Goal: Information Seeking & Learning: Learn about a topic

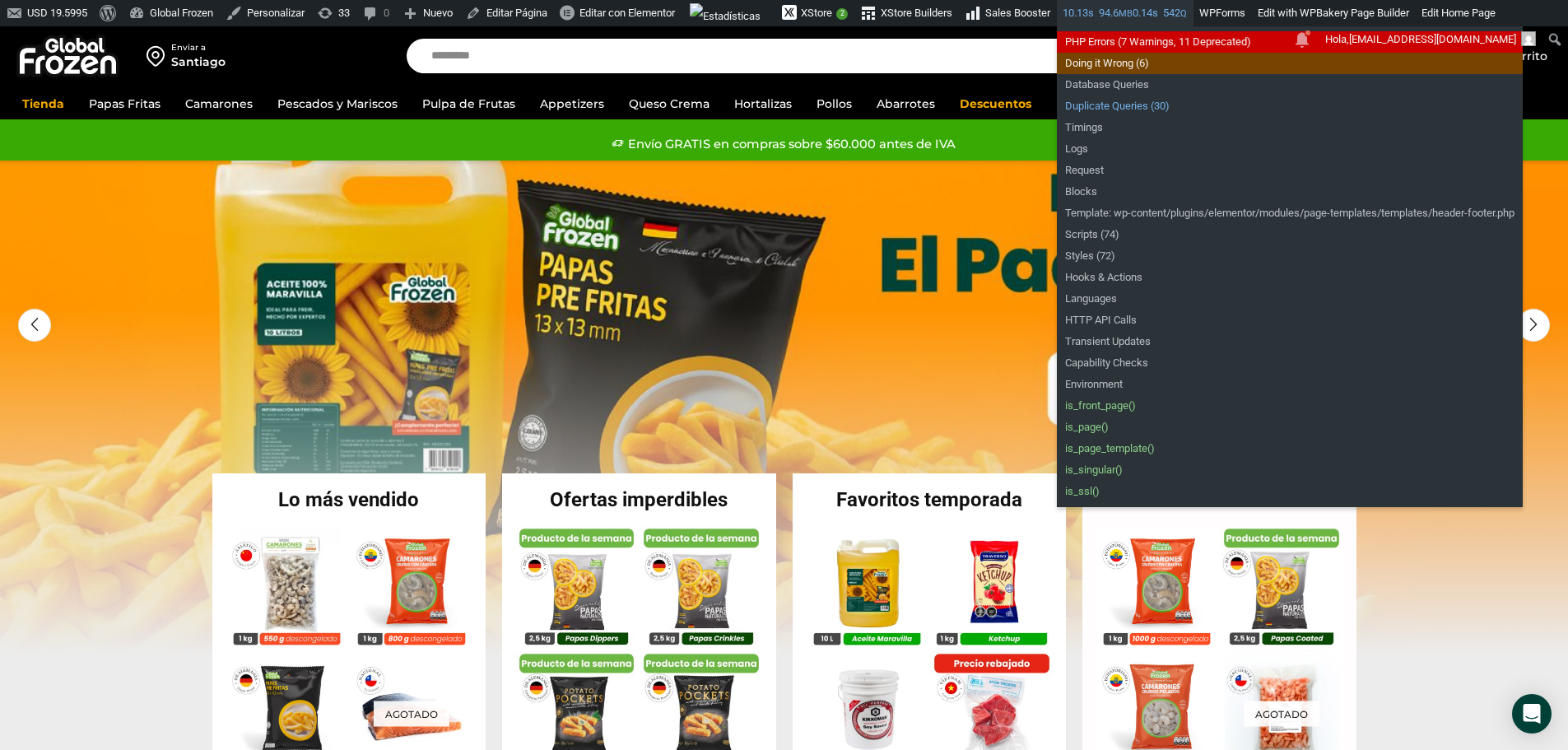
click at [1157, 109] on link "Duplicate Queries (30)" at bounding box center [1289, 105] width 466 height 21
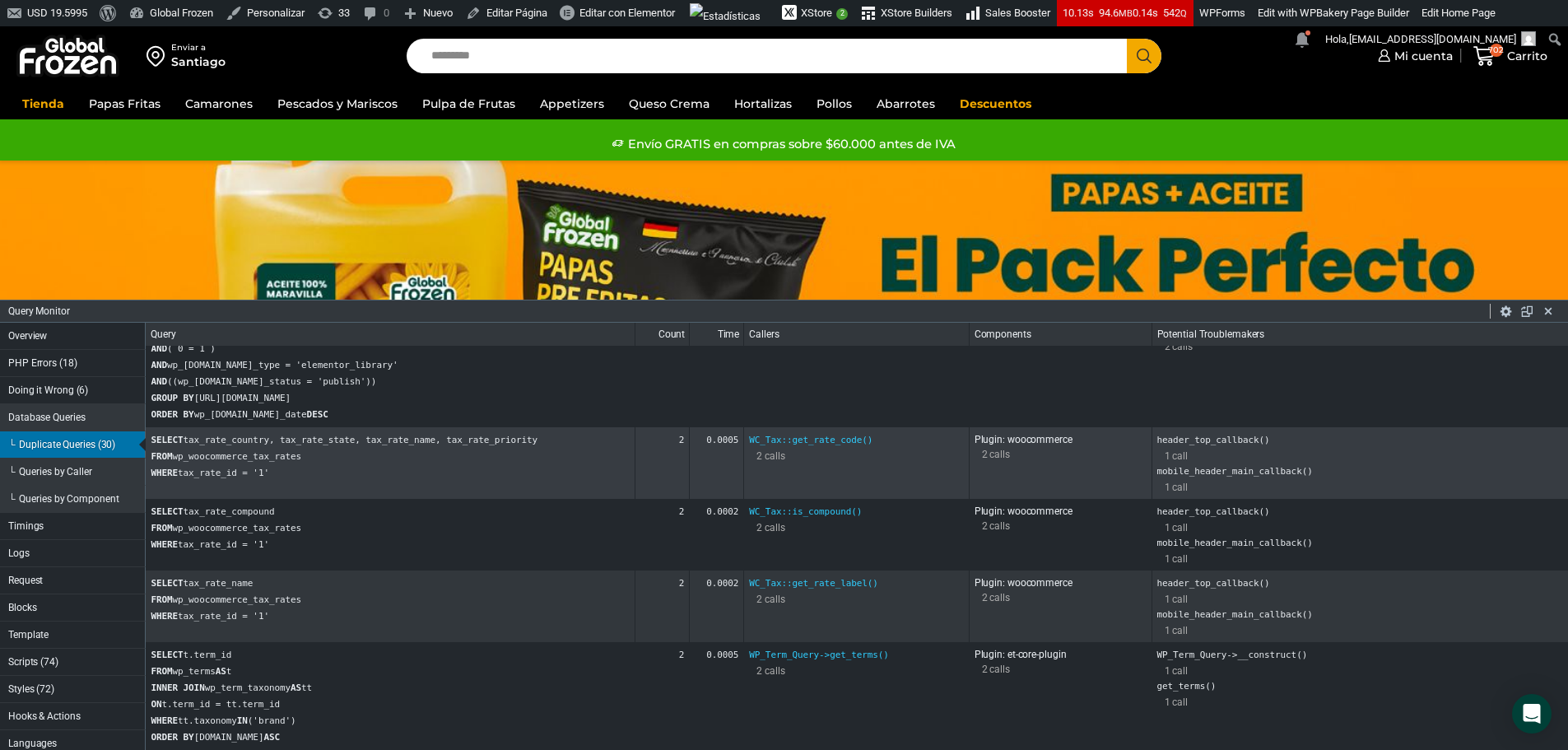
scroll to position [754, 0]
click at [56, 530] on button "Timings" at bounding box center [73, 526] width 146 height 27
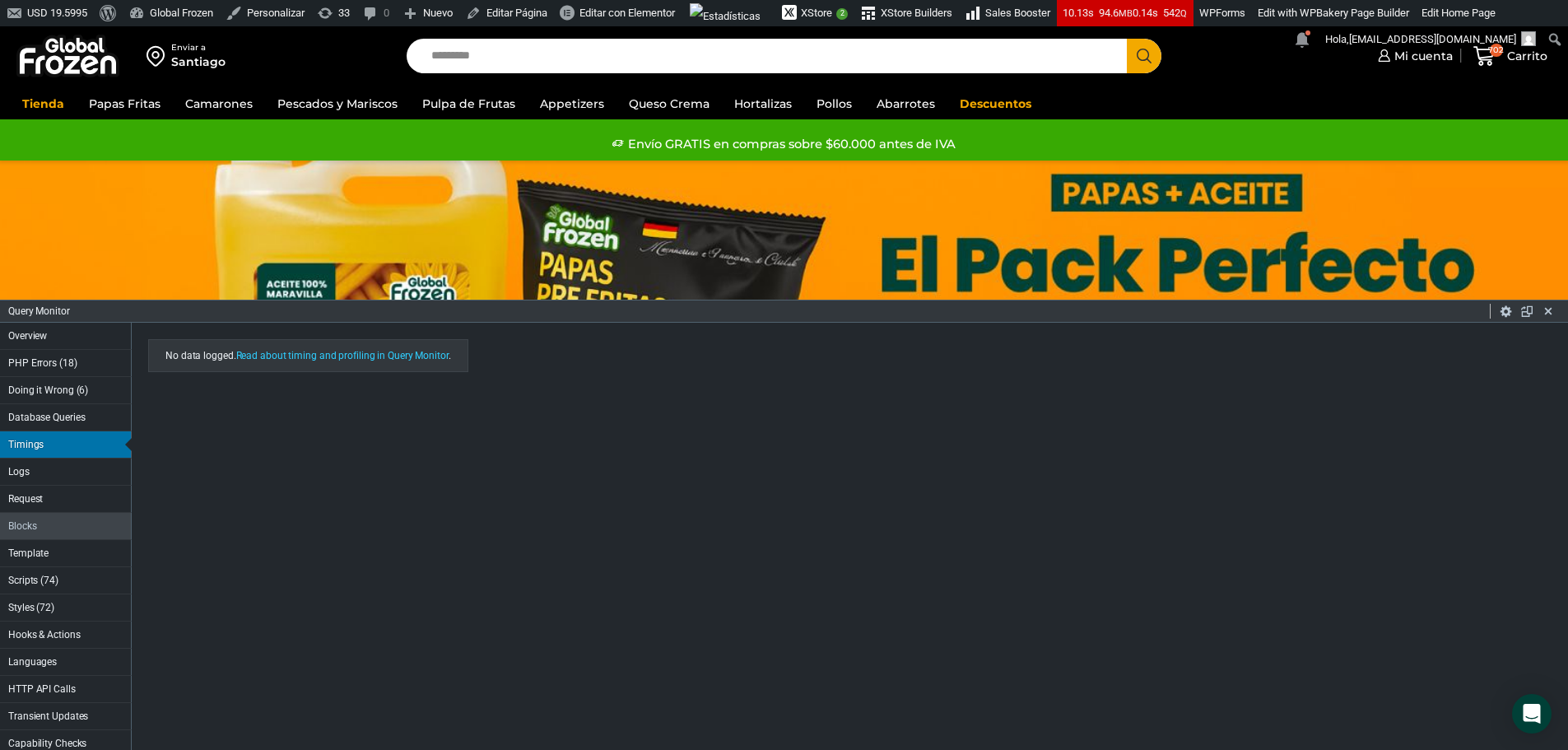
scroll to position [0, 0]
click at [66, 580] on button "Scripts (74)" at bounding box center [66, 581] width 132 height 27
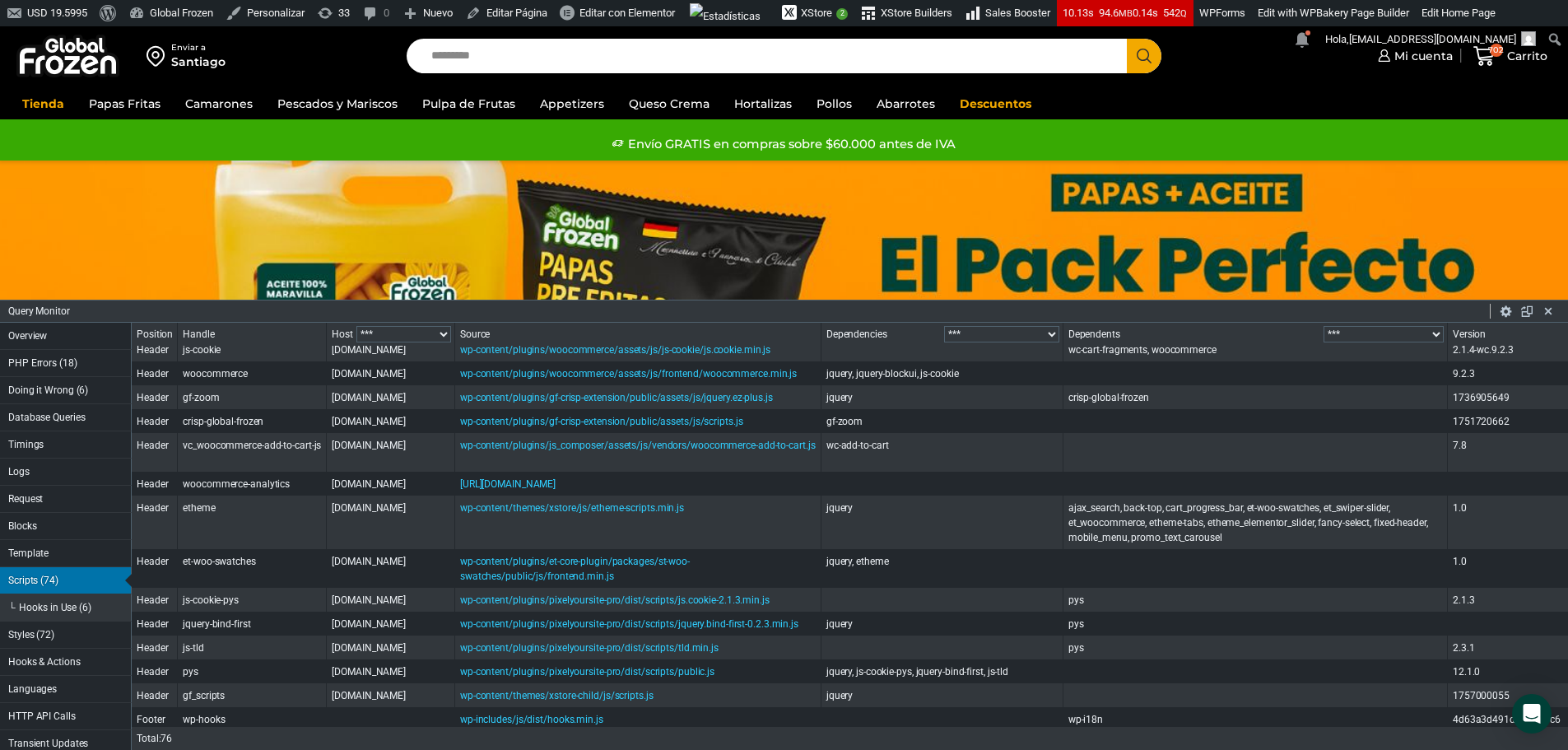
scroll to position [329, 0]
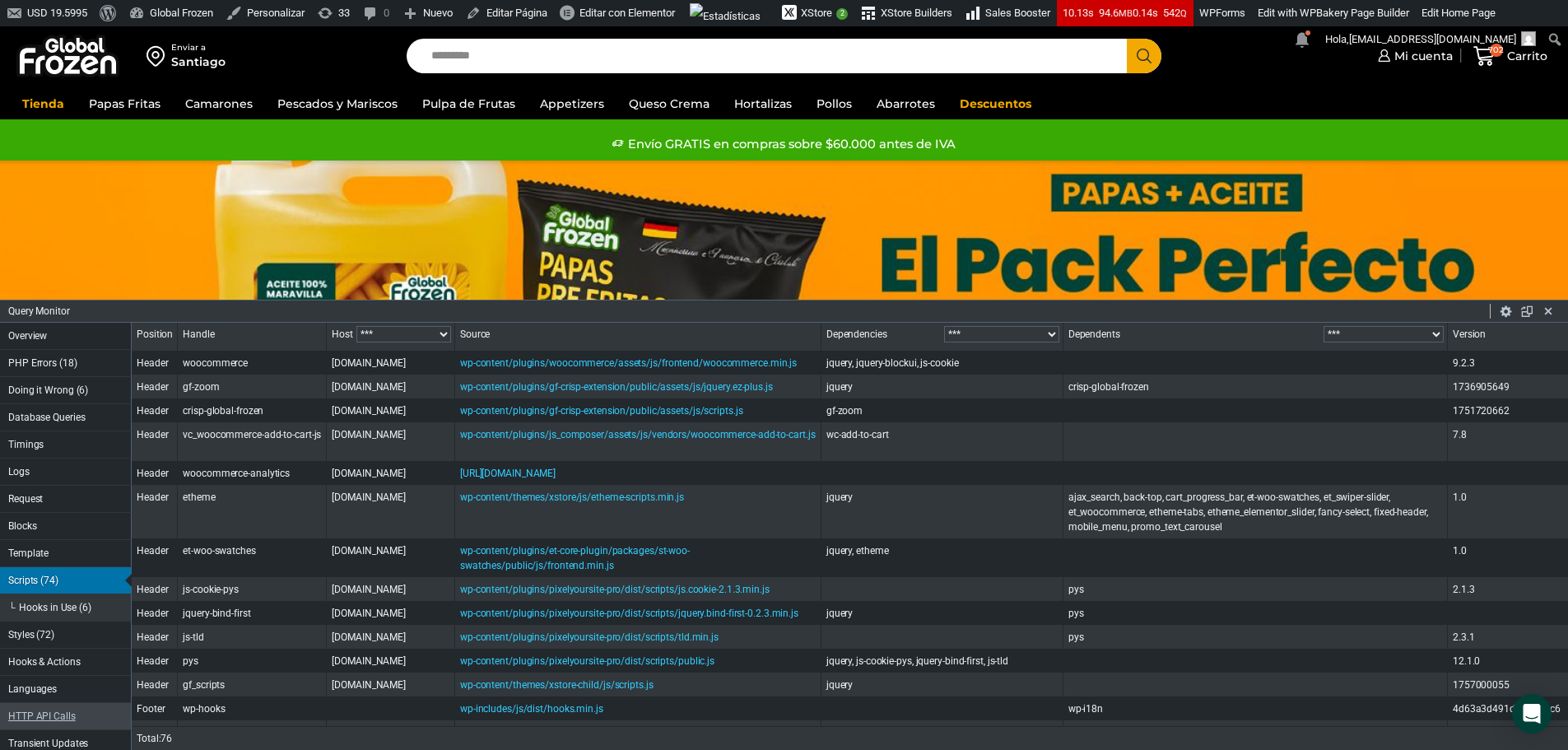
click at [76, 718] on button "HTTP API Calls" at bounding box center [66, 717] width 132 height 27
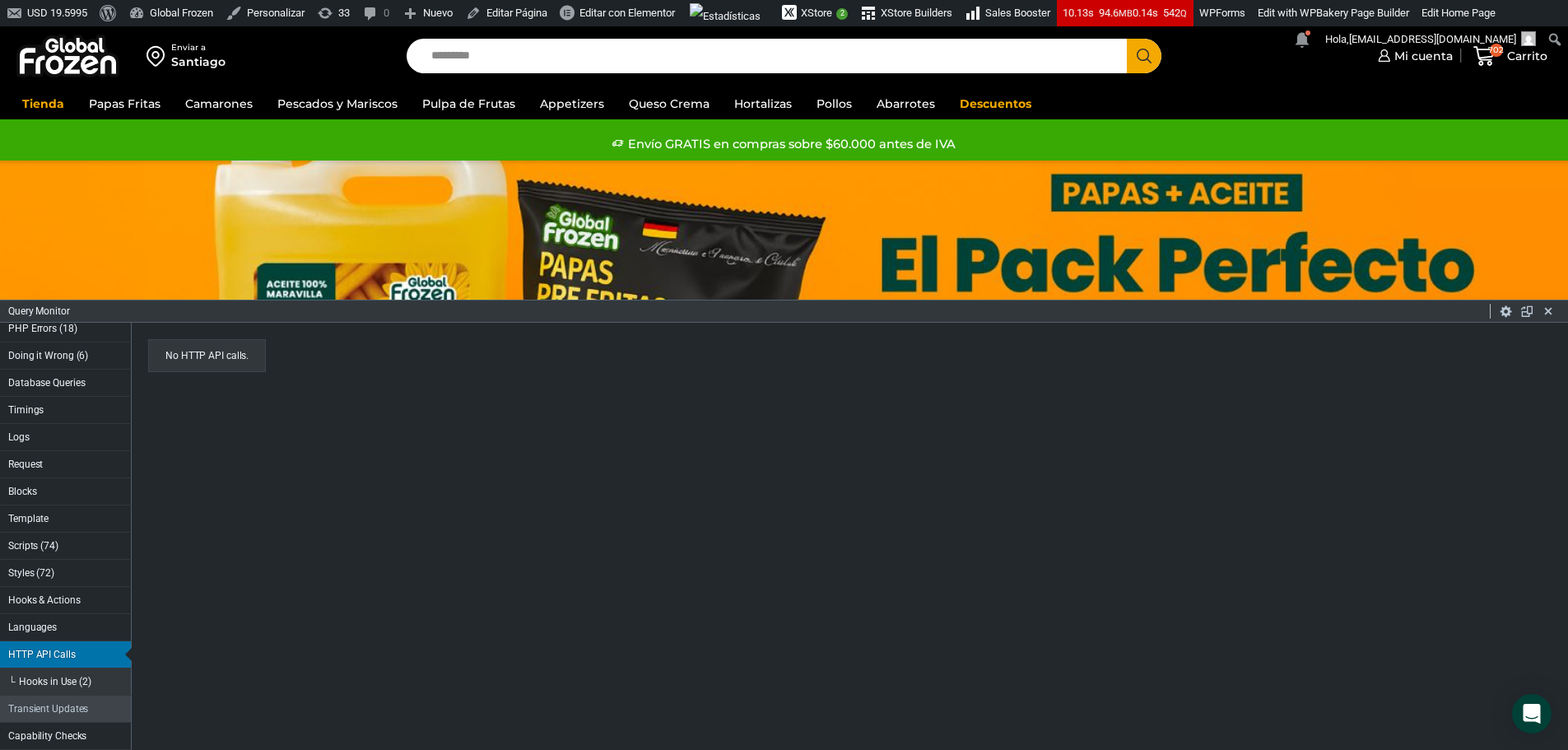
scroll to position [82, 0]
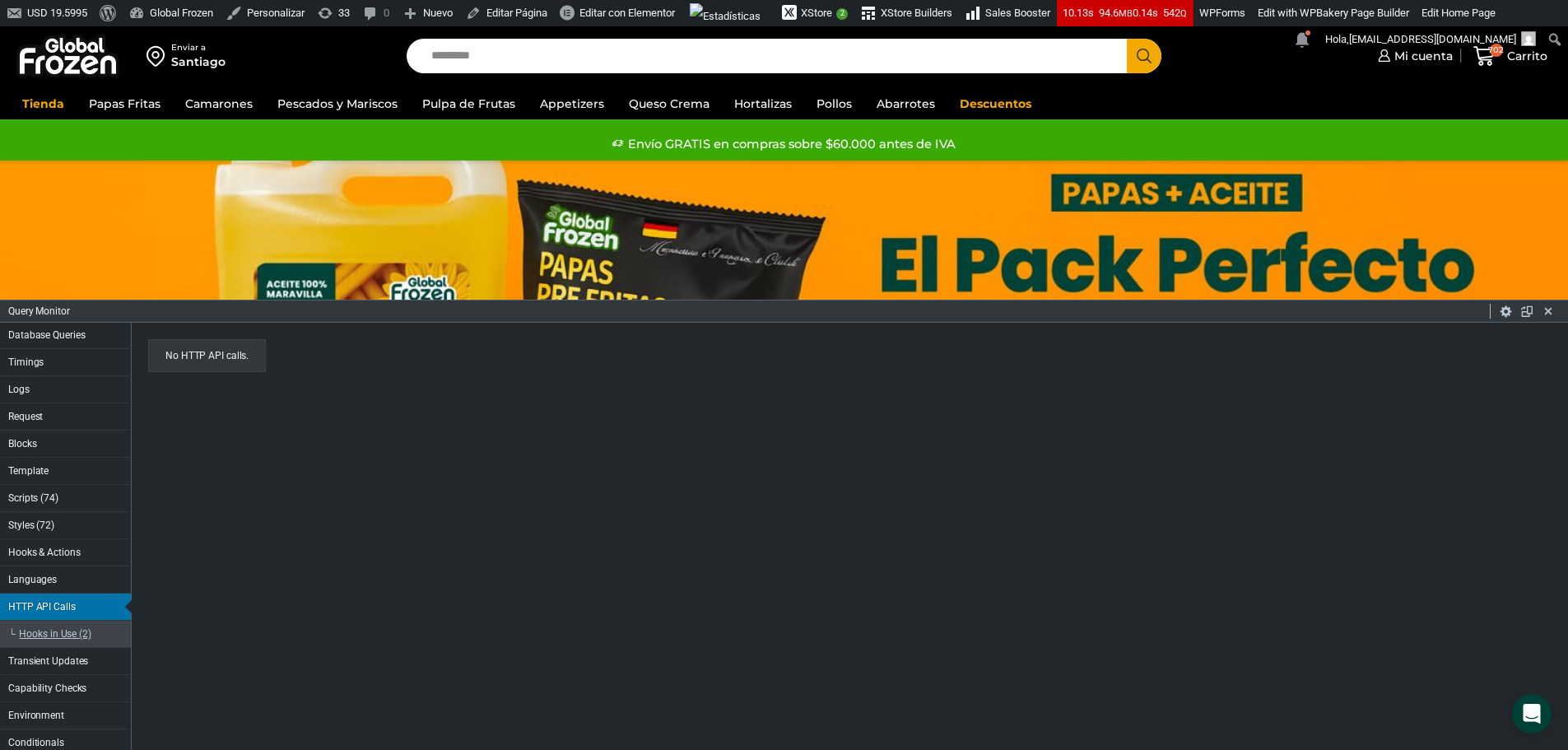
click at [81, 636] on button "Hooks in Use (2)" at bounding box center [66, 634] width 132 height 27
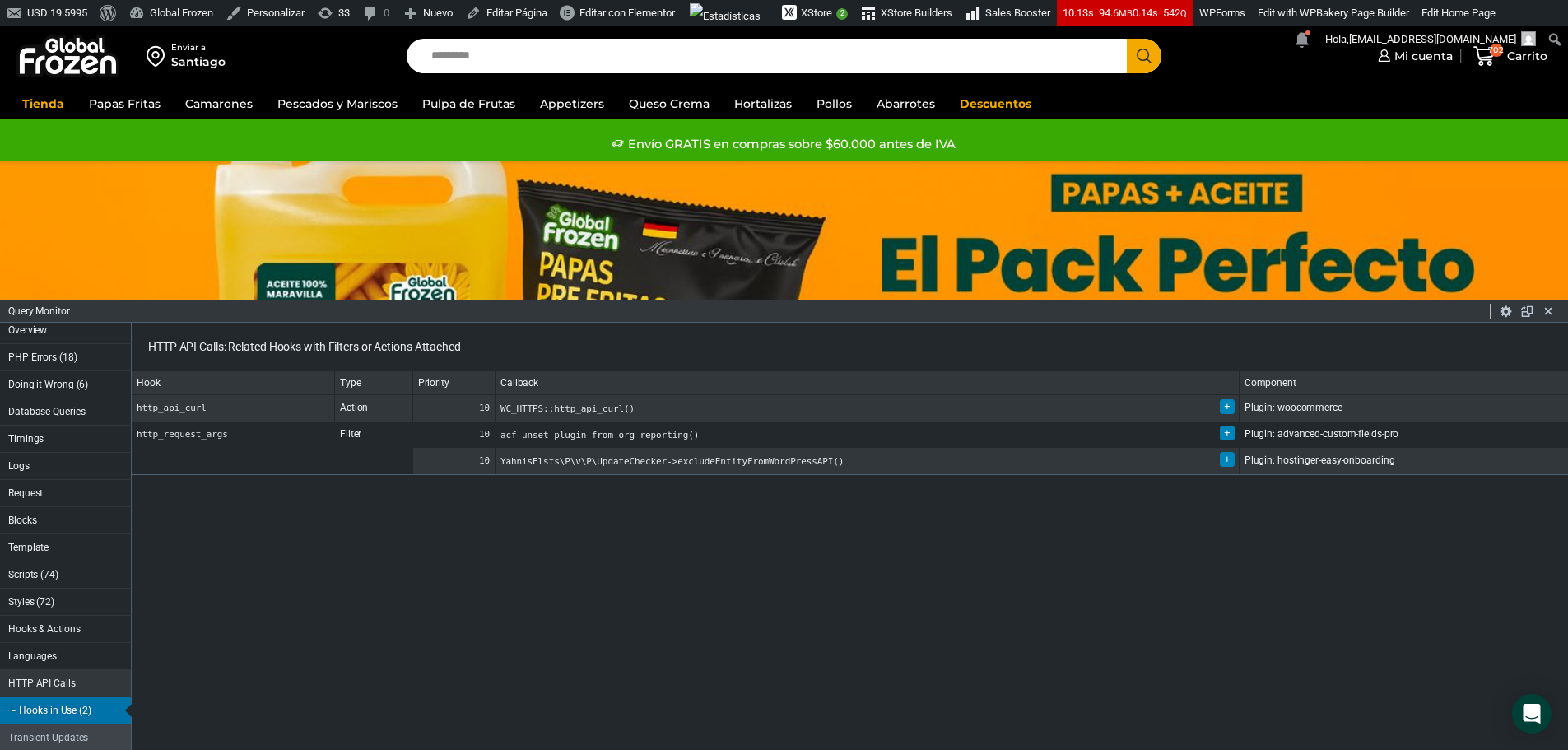
scroll to position [0, 0]
click at [80, 500] on button "Request" at bounding box center [66, 499] width 132 height 27
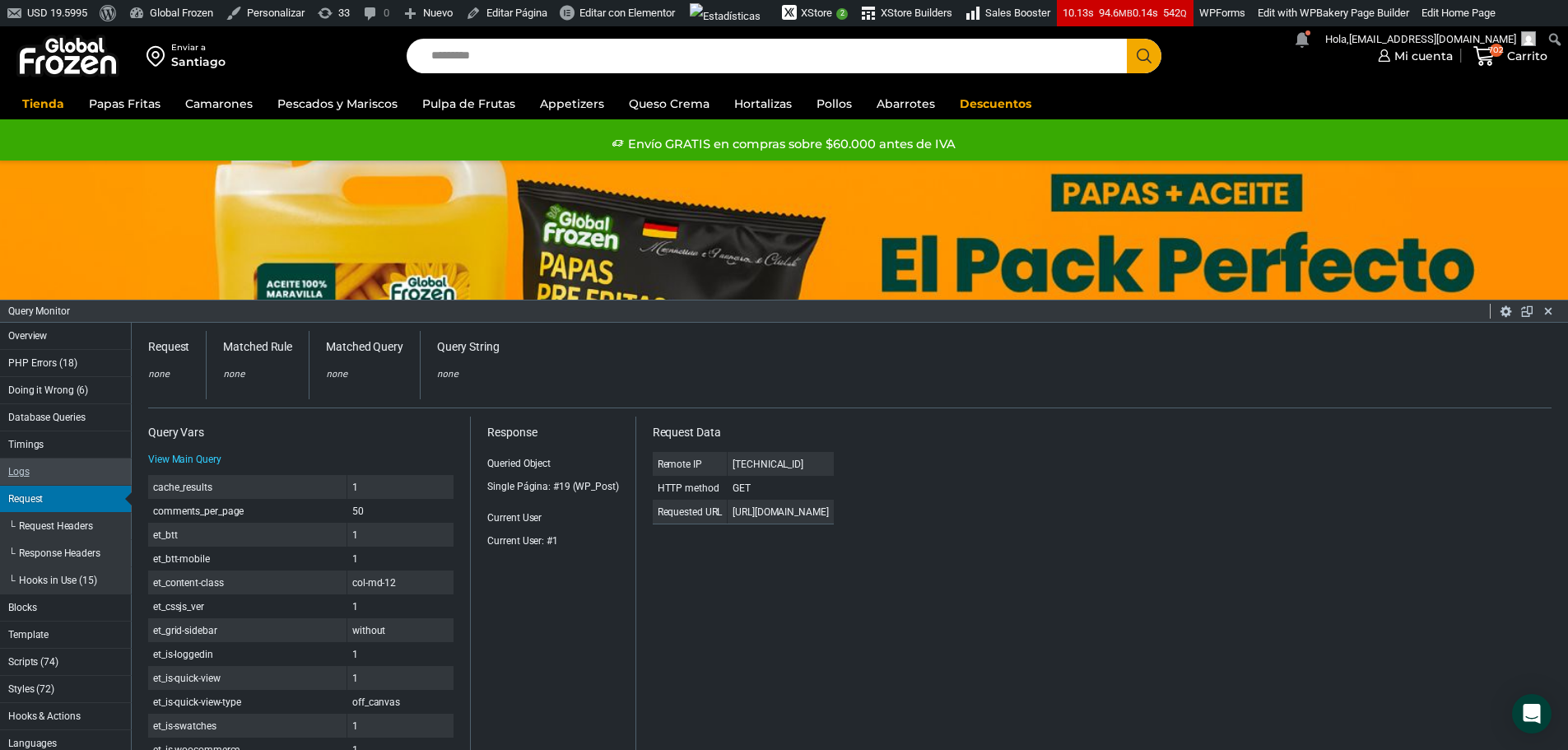
click at [73, 467] on button "Logs" at bounding box center [66, 472] width 132 height 27
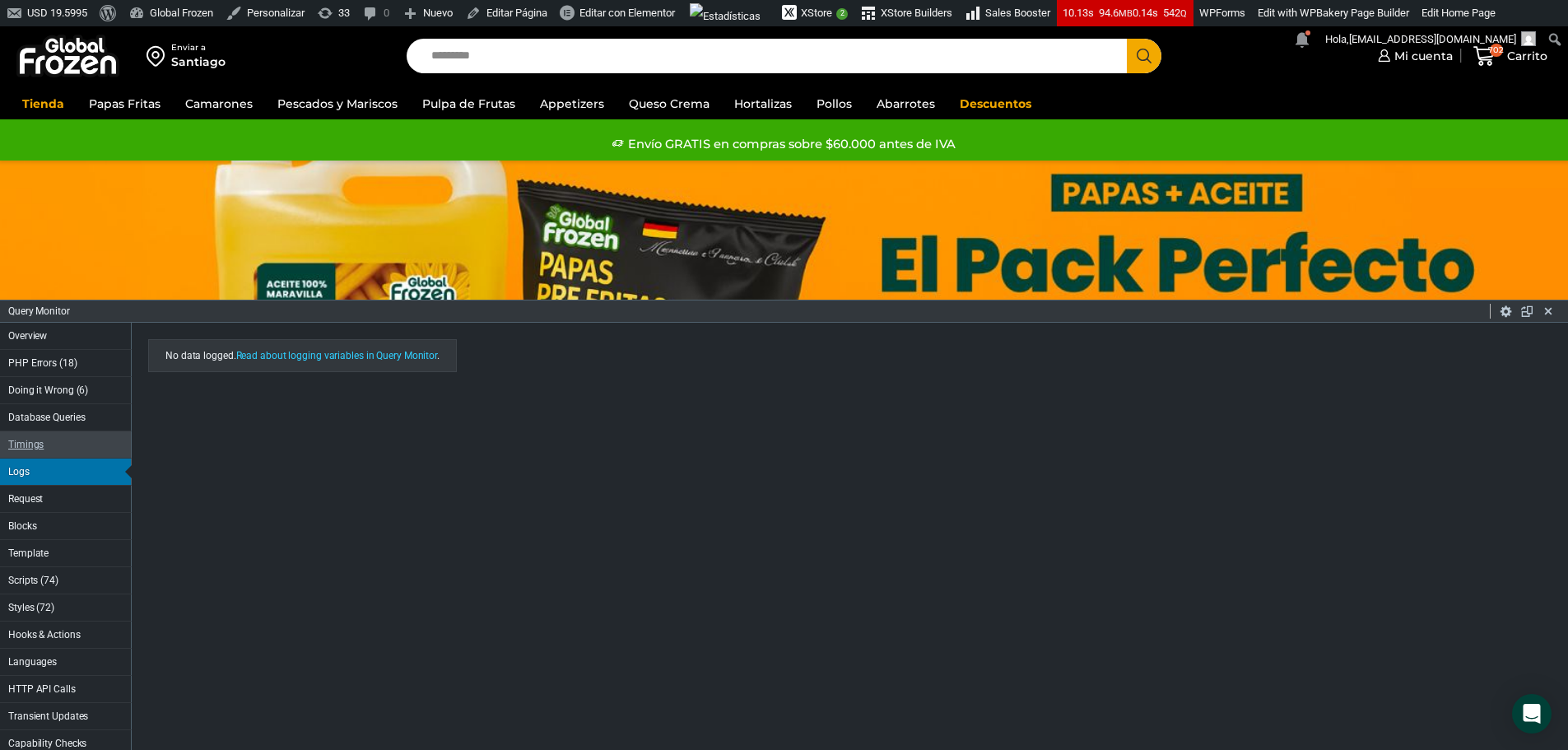
click at [69, 447] on button "Timings" at bounding box center [66, 445] width 132 height 27
click at [69, 420] on button "Database Queries" at bounding box center [66, 417] width 132 height 27
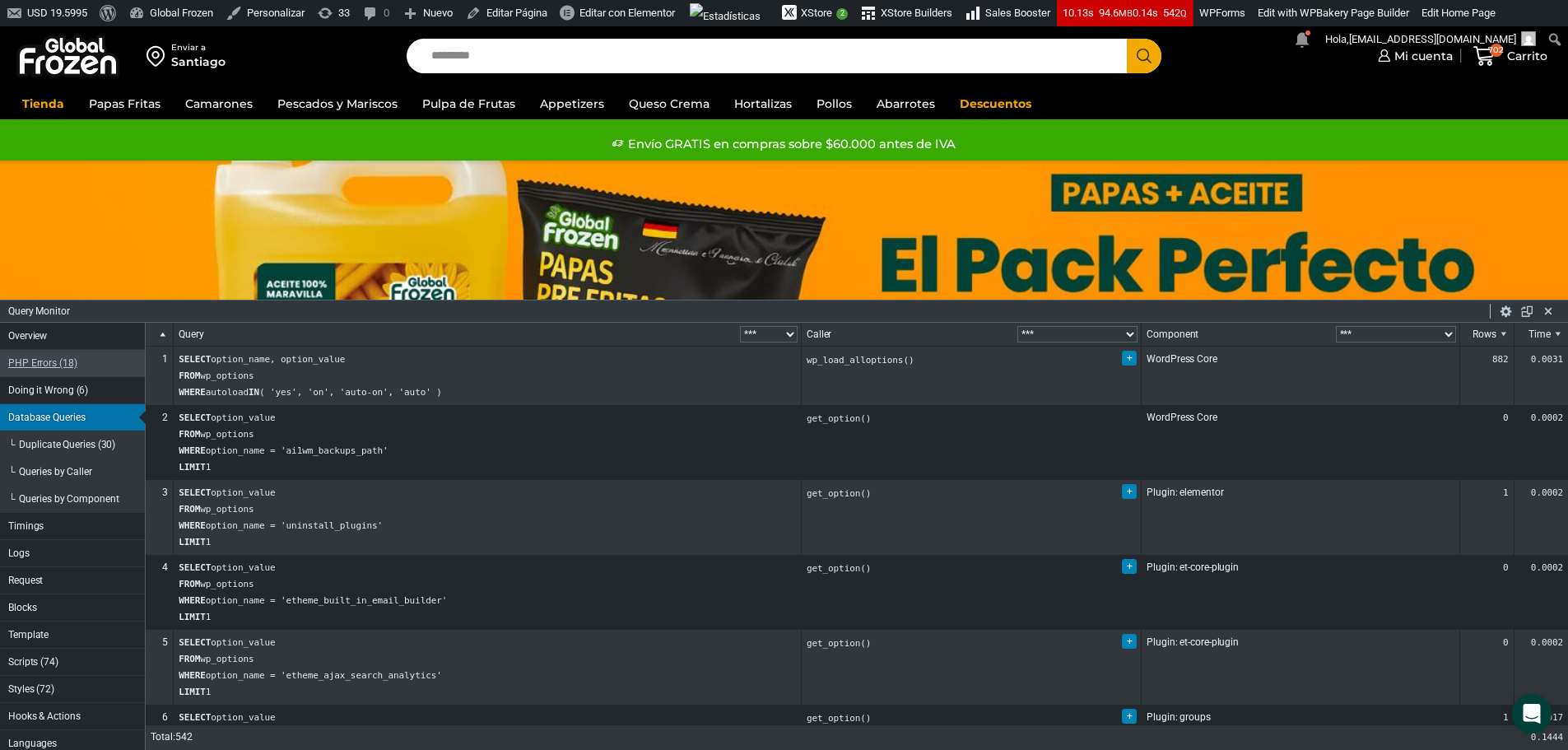
click at [76, 362] on button "PHP Errors (18)" at bounding box center [73, 363] width 146 height 27
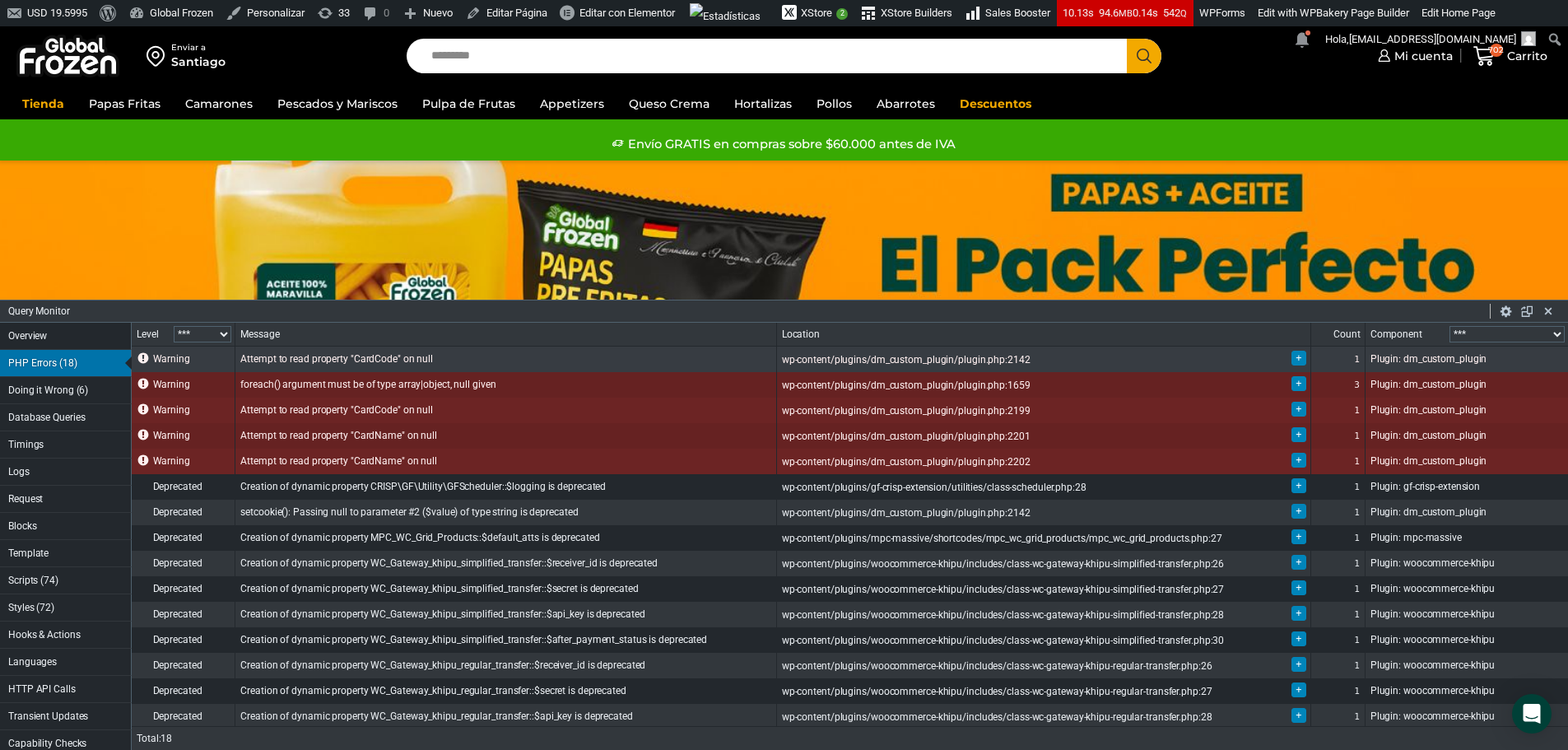
click at [1221, 363] on li "wp-content/plugins/dm_custom_plugin/plugin.php:2142" at bounding box center [1035, 359] width 506 height 16
click at [1295, 362] on span "+" at bounding box center [1298, 357] width 6 height 11
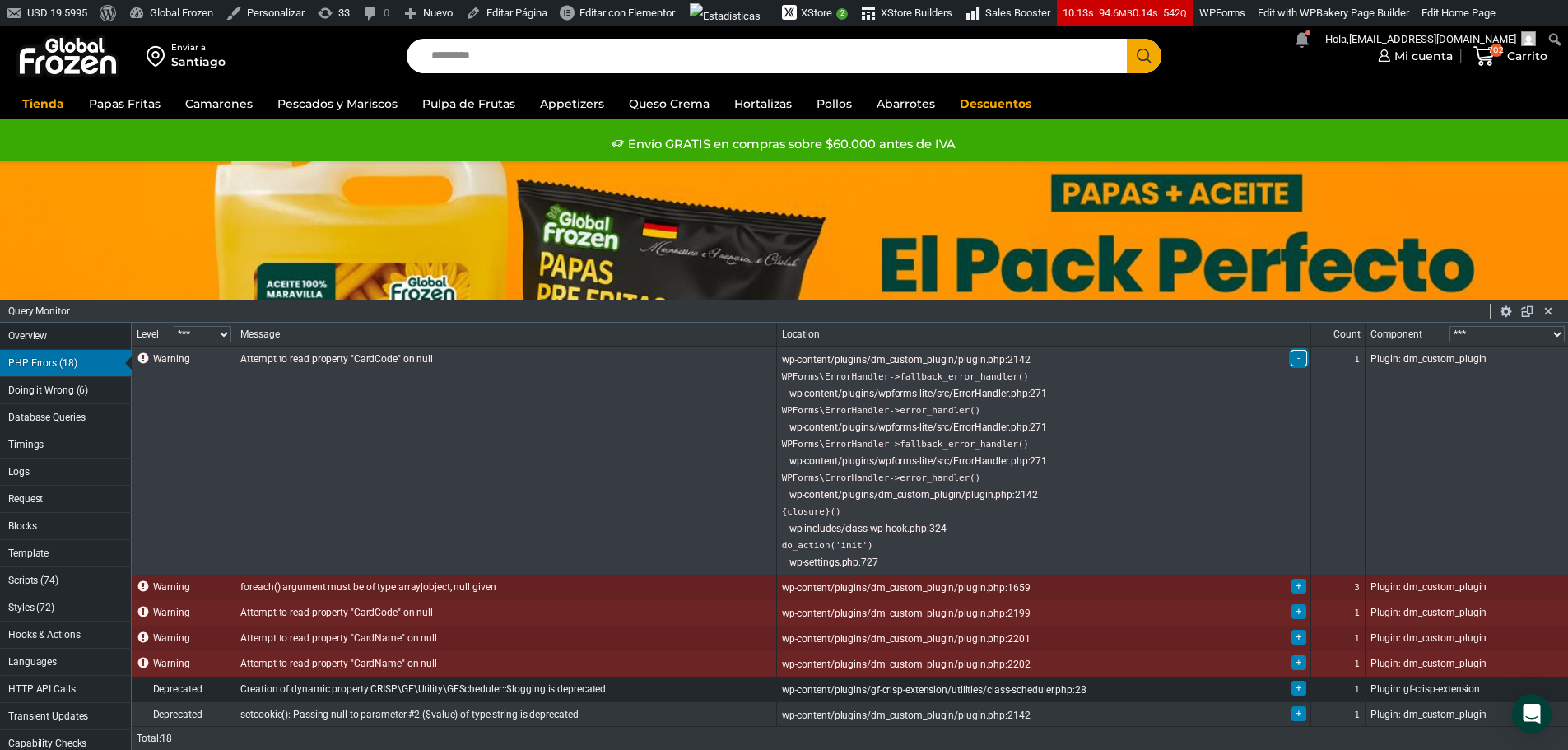
click at [1292, 362] on button "-" at bounding box center [1299, 357] width 15 height 15
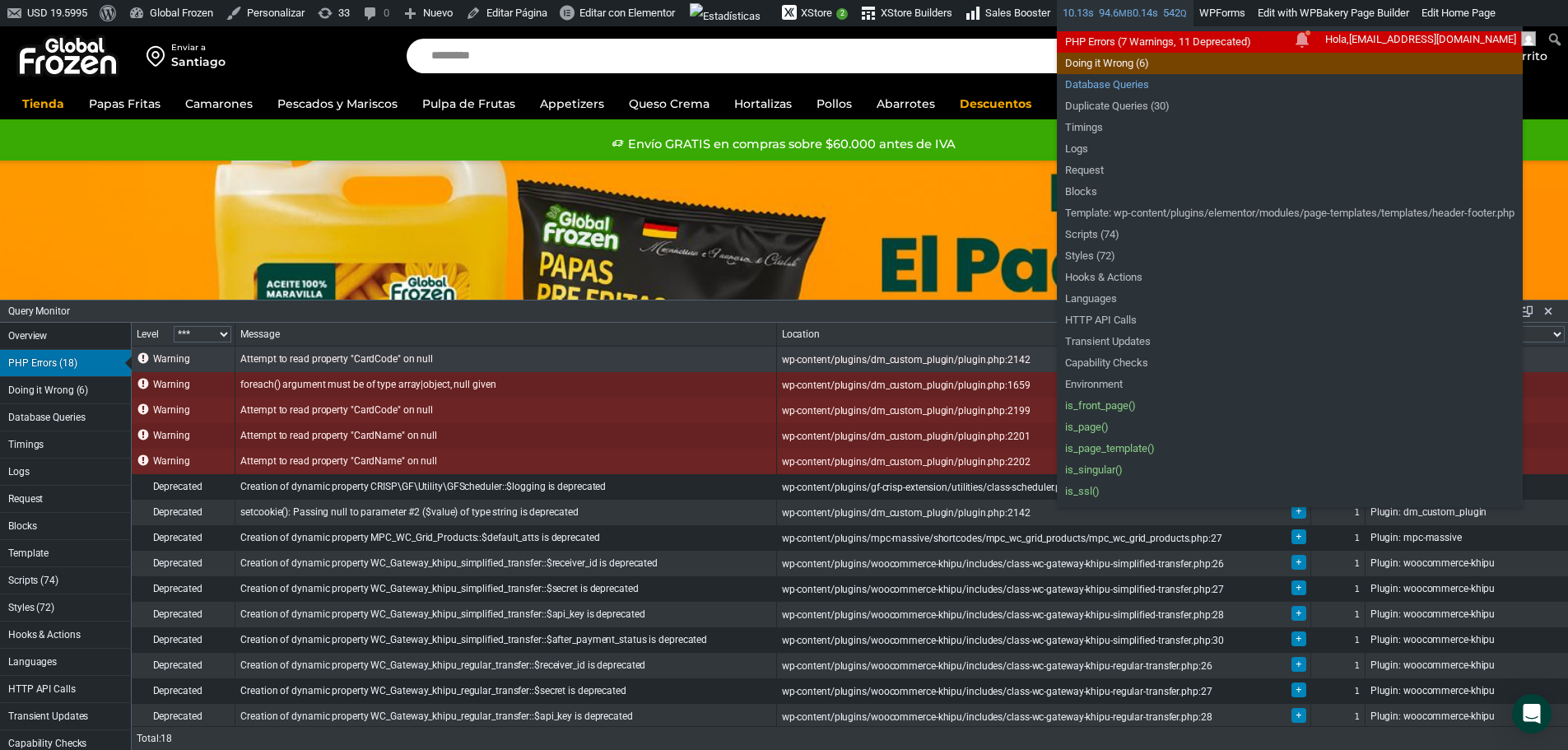
click at [1137, 86] on link "Database Queries" at bounding box center [1289, 84] width 466 height 21
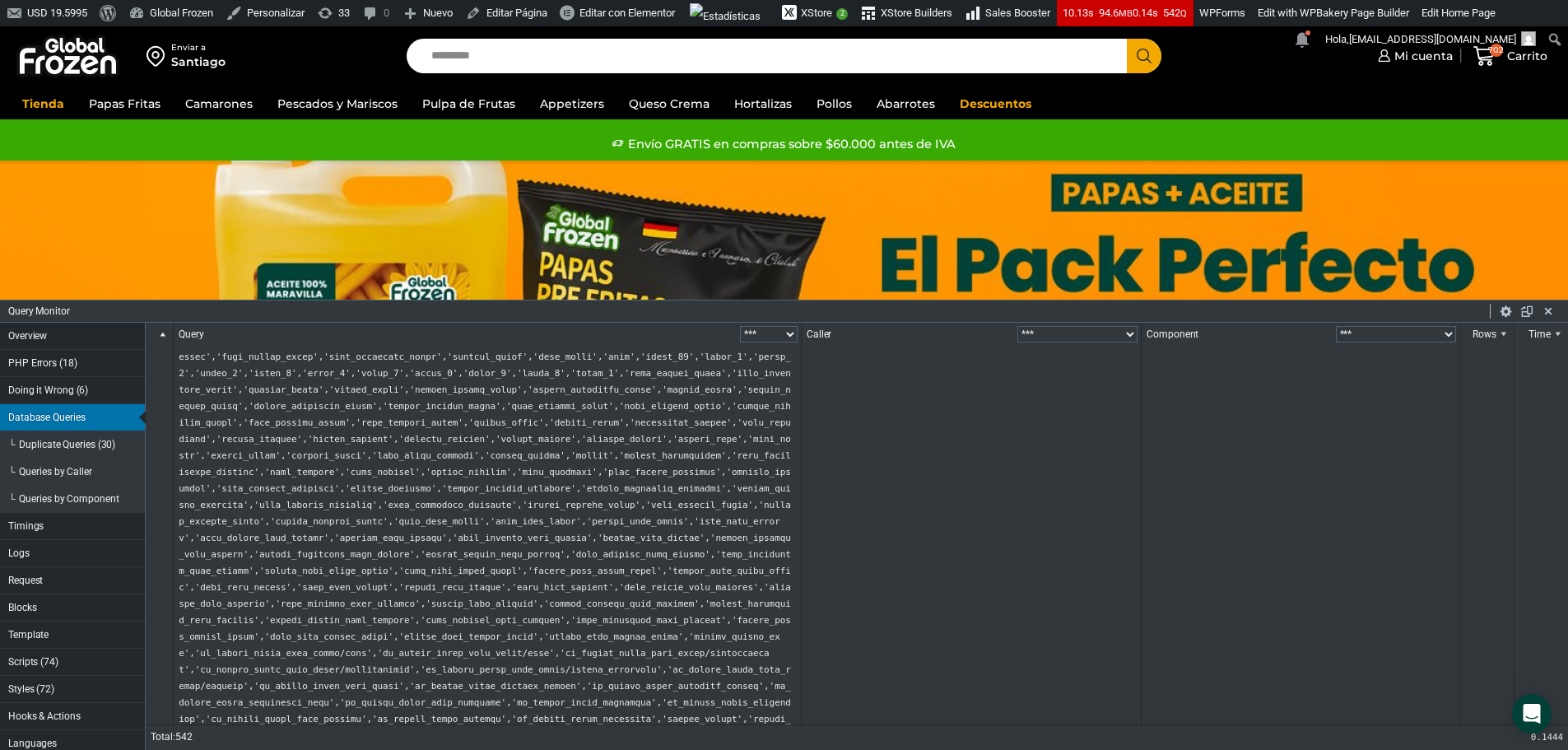
scroll to position [3045, 0]
